Goal: Task Accomplishment & Management: Manage account settings

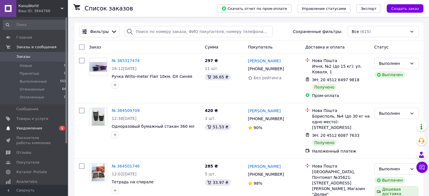
click at [30, 127] on span "Уведомления" at bounding box center [29, 128] width 26 height 5
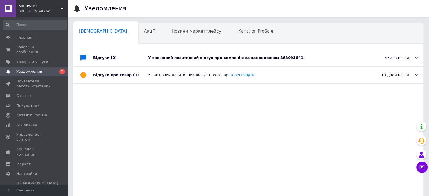
click at [243, 59] on div "У вас новий позитивний відгук про компанію за замовленням 363093641." at bounding box center [254, 57] width 213 height 5
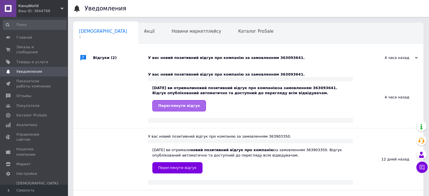
click at [182, 107] on span "Переглянути відгук" at bounding box center [179, 106] width 42 height 4
click at [38, 46] on span "Заказы и сообщения" at bounding box center [34, 50] width 36 height 10
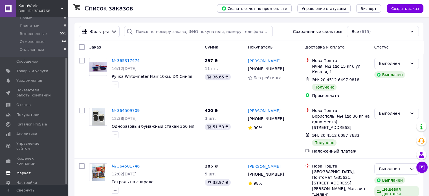
scroll to position [55, 0]
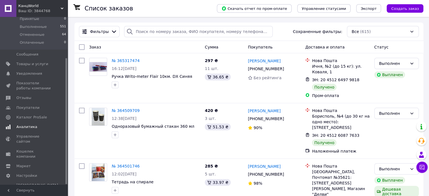
click at [27, 127] on span "Аналитика" at bounding box center [26, 127] width 21 height 5
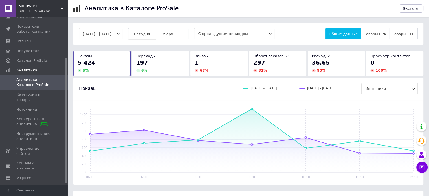
click at [148, 32] on span "Сегодня" at bounding box center [142, 34] width 16 height 4
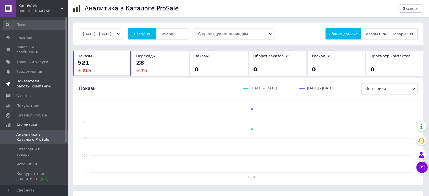
click at [38, 79] on span "Показатели работы компании" at bounding box center [34, 84] width 36 height 10
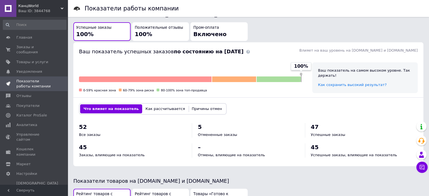
scroll to position [169, 0]
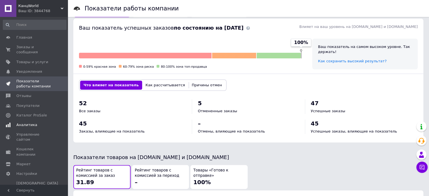
click at [21, 123] on span "Аналитика" at bounding box center [26, 125] width 21 height 5
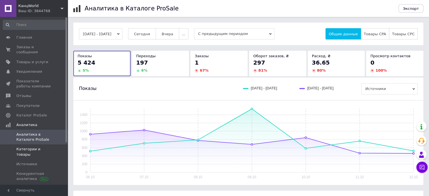
click at [38, 147] on span "Категории и товары" at bounding box center [34, 152] width 36 height 10
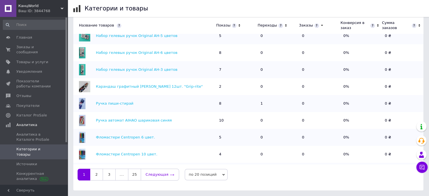
scroll to position [113, 0]
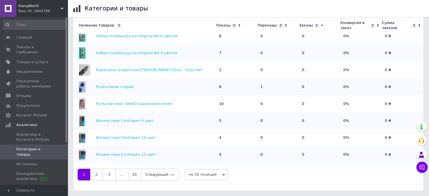
click at [97, 177] on link "2" at bounding box center [96, 175] width 12 height 12
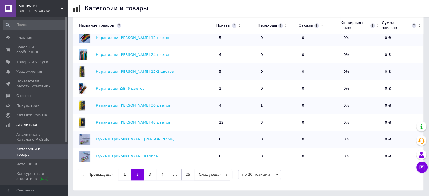
scroll to position [0, 0]
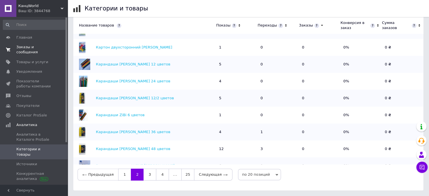
click at [30, 46] on span "Заказы и сообщения" at bounding box center [34, 50] width 36 height 10
